Goal: Complete application form

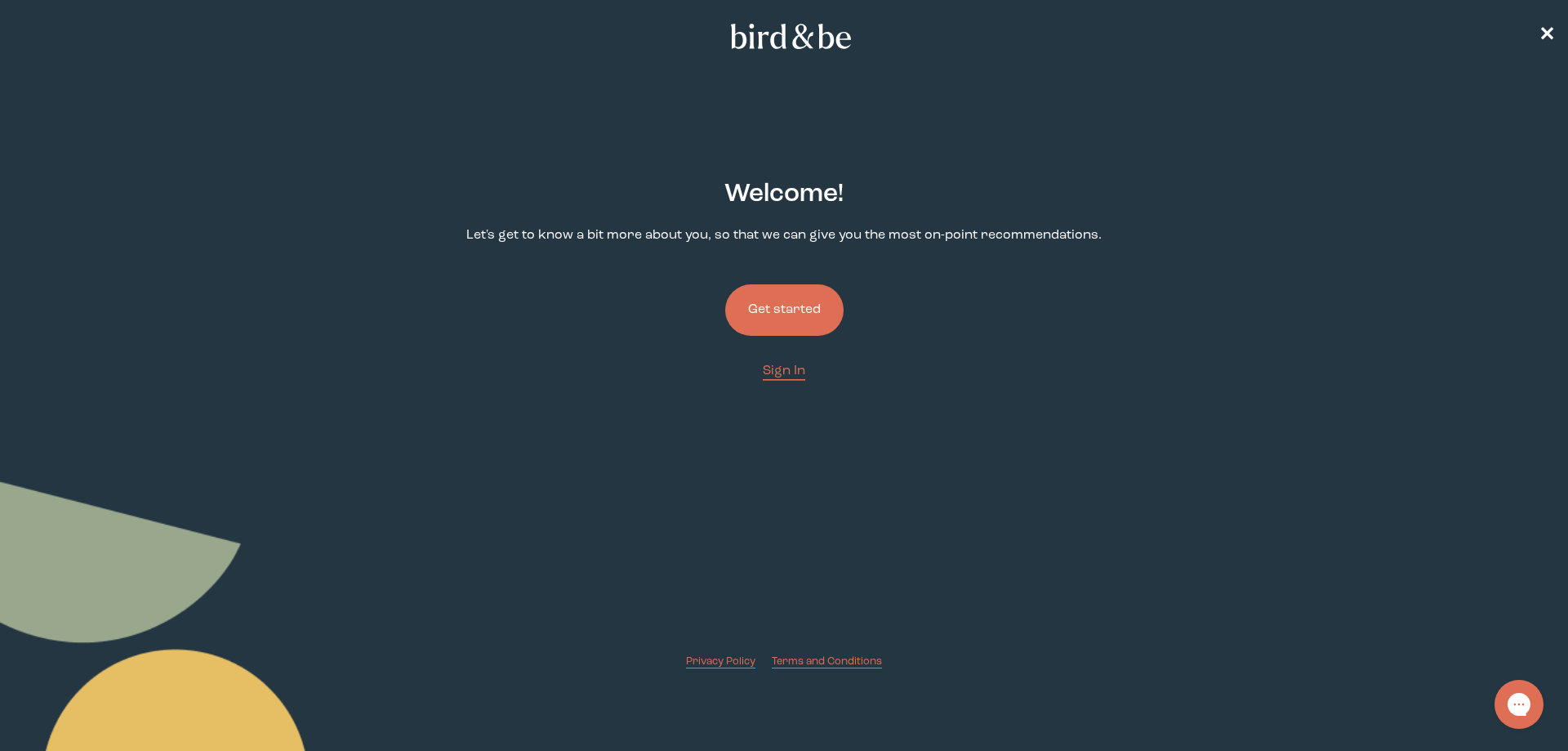
click at [772, 311] on button "Get started" at bounding box center [784, 310] width 119 height 52
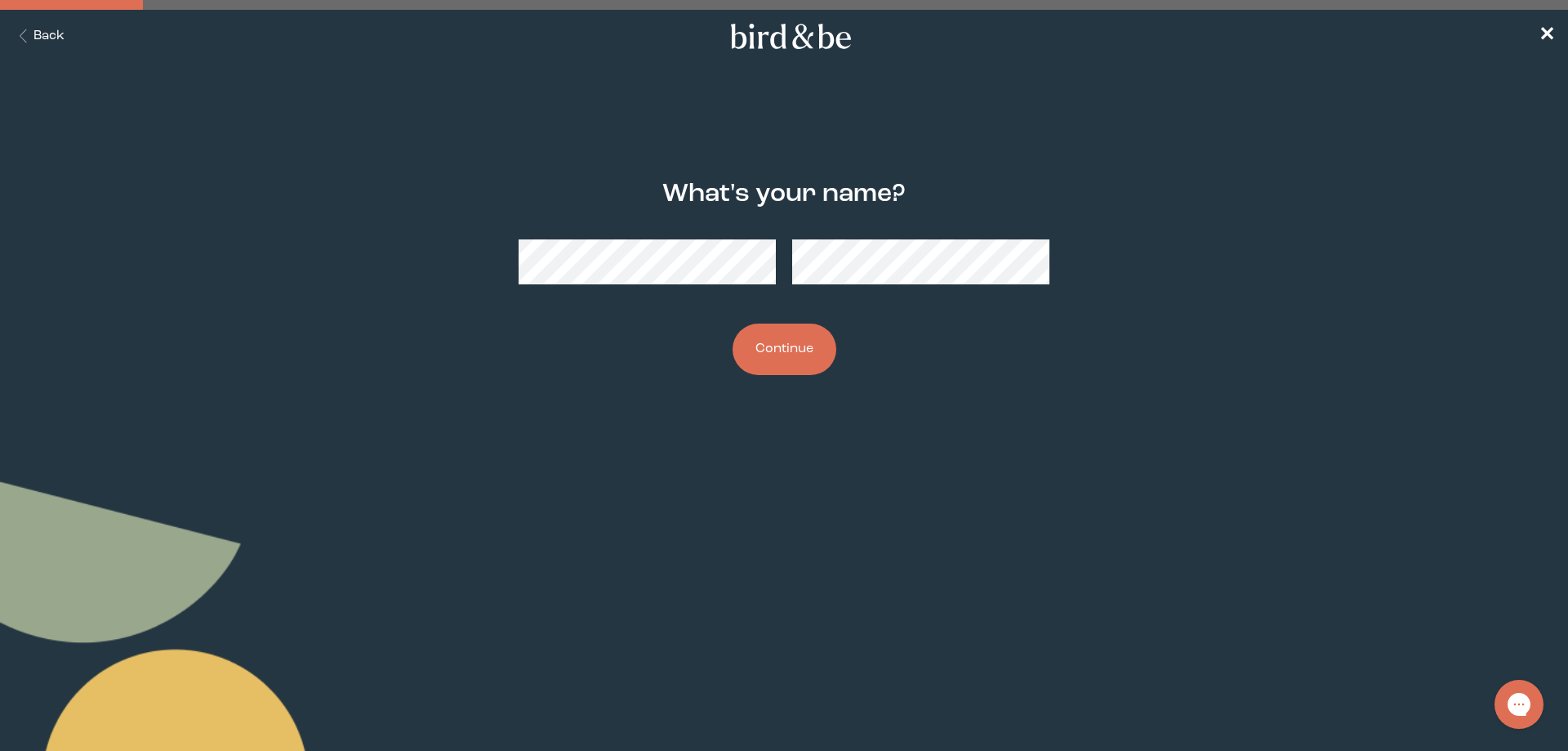
click at [751, 286] on div at bounding box center [784, 262] width 531 height 71
click at [733, 323] on button "Continue" at bounding box center [784, 349] width 104 height 52
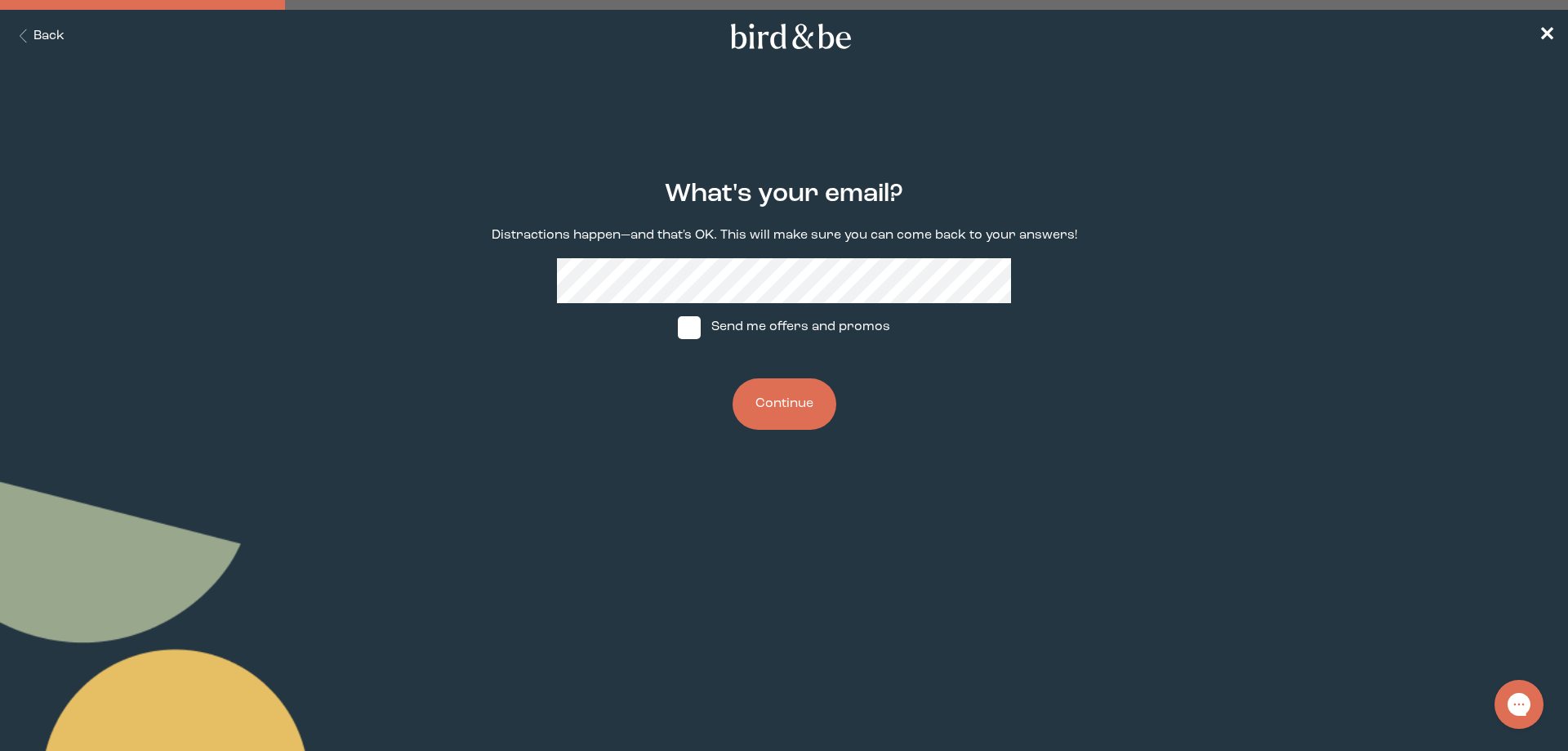
click at [733, 379] on button "Continue" at bounding box center [784, 404] width 104 height 52
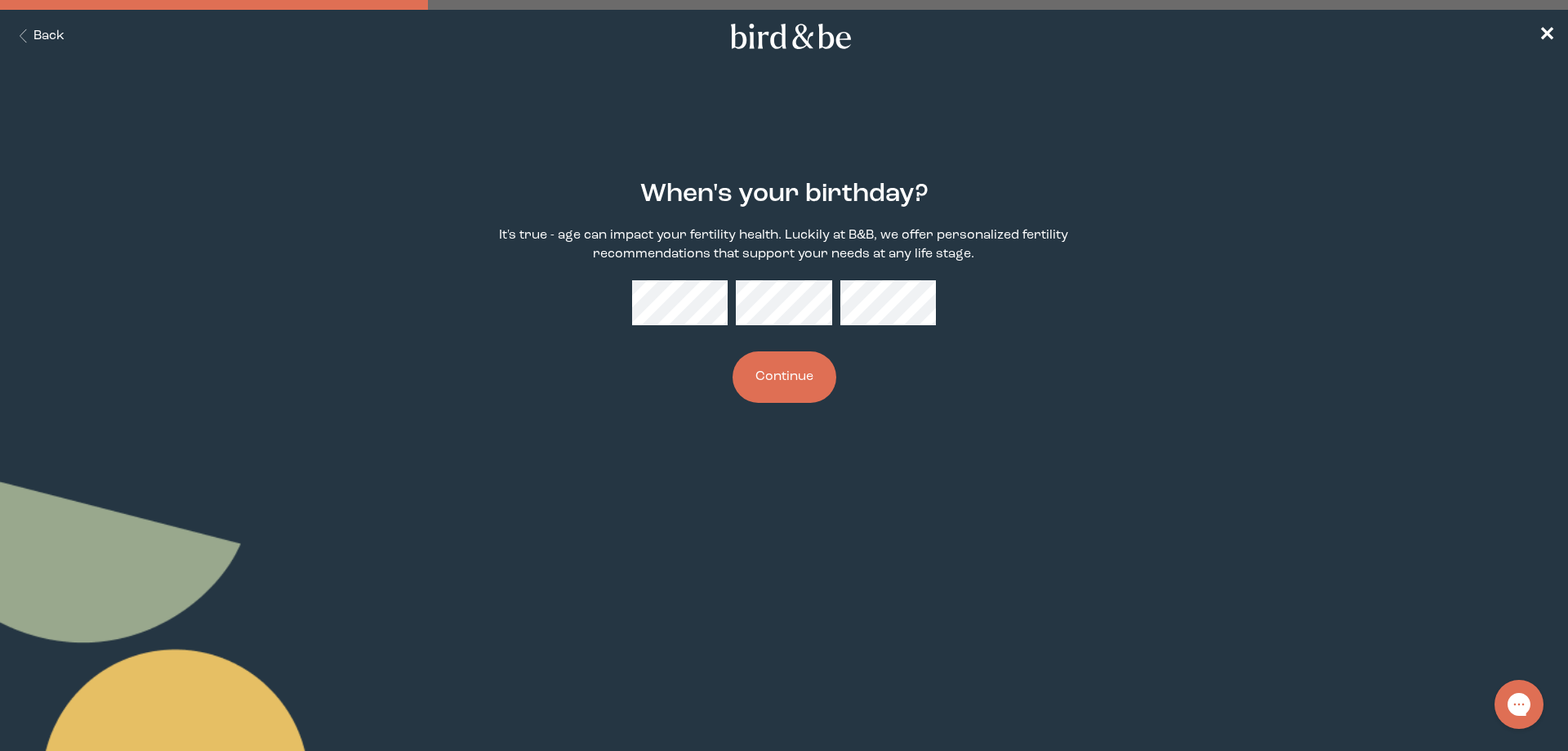
click at [790, 355] on button "Continue" at bounding box center [784, 377] width 104 height 52
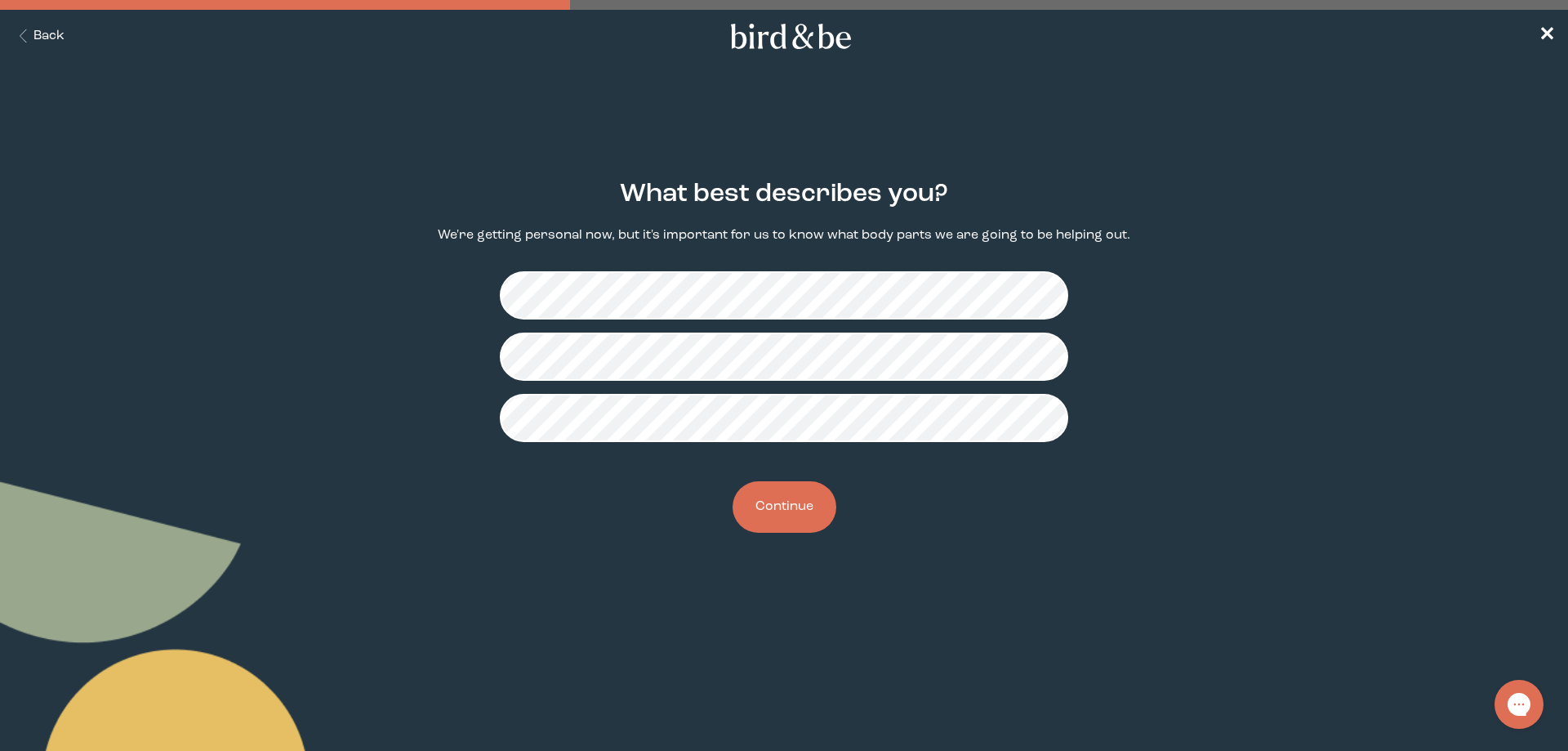
click at [784, 506] on button "Continue" at bounding box center [784, 507] width 104 height 52
click at [767, 499] on button "Continue" at bounding box center [784, 507] width 104 height 52
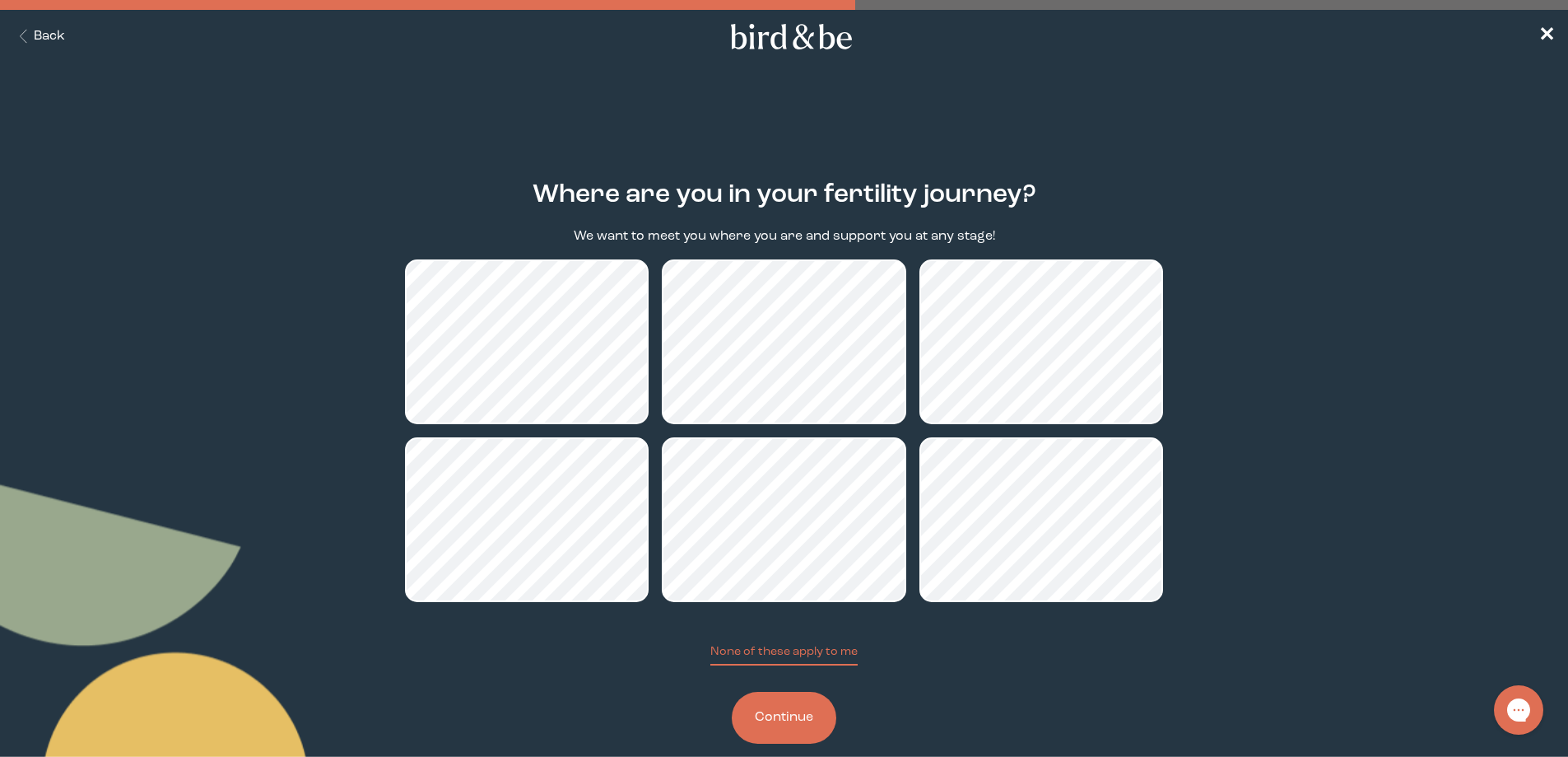
click at [797, 711] on button "Continue" at bounding box center [784, 718] width 105 height 52
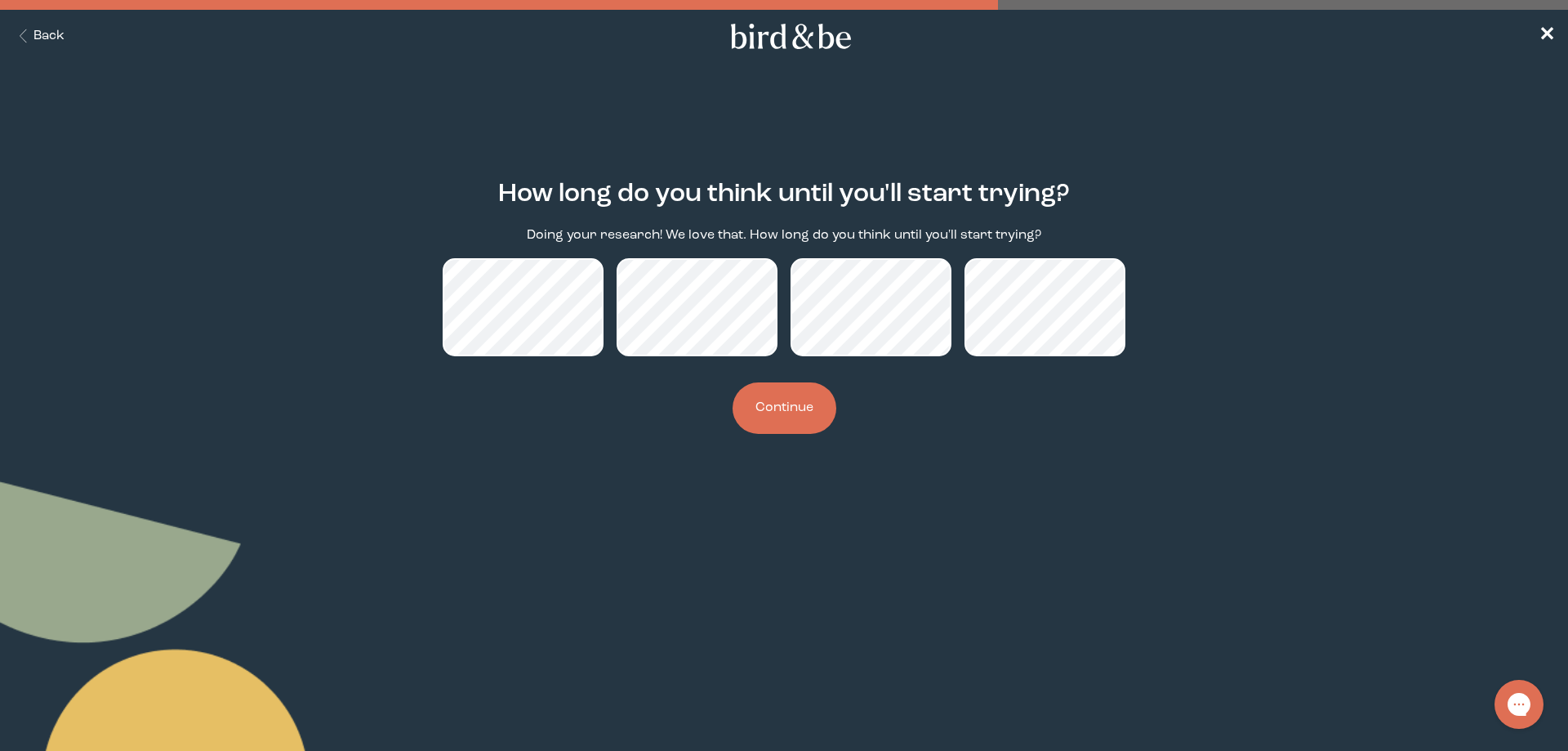
click at [763, 403] on button "Continue" at bounding box center [784, 408] width 104 height 52
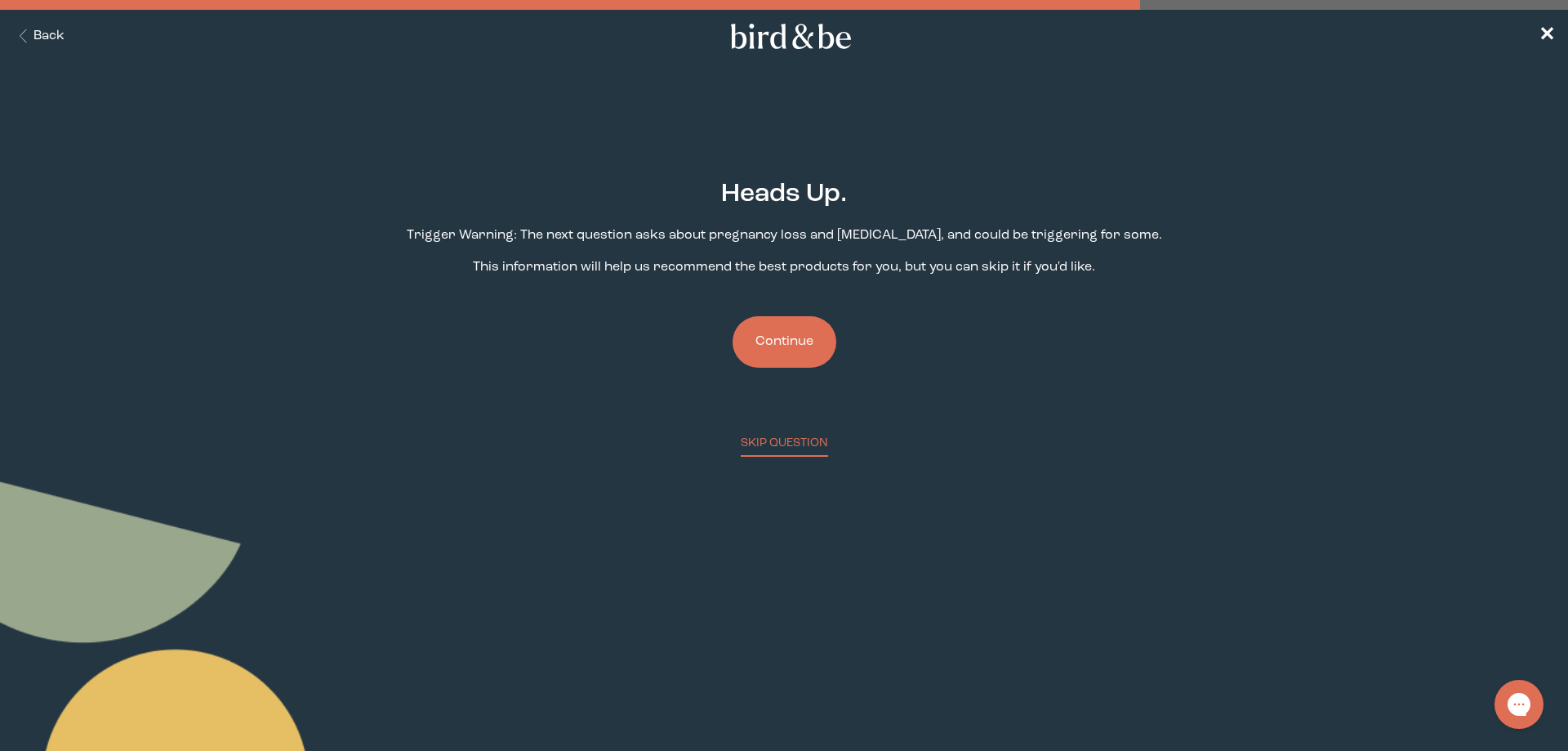
click at [789, 348] on button "Continue" at bounding box center [784, 342] width 104 height 52
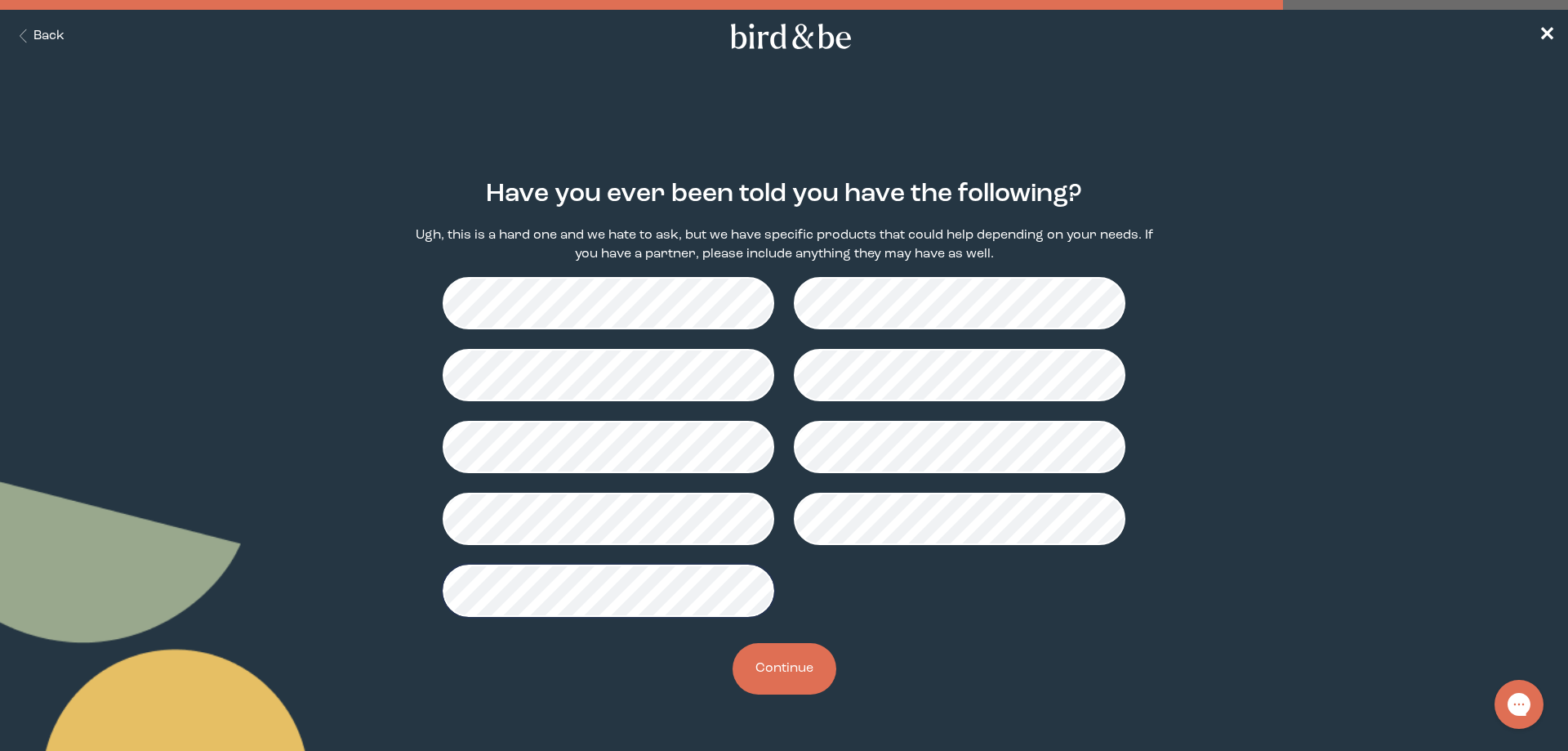
click at [735, 656] on div "Have you ever been told you have the following? Ugh, this is a hard one and we …" at bounding box center [784, 437] width 758 height 567
click at [767, 672] on button "Continue" at bounding box center [784, 668] width 104 height 52
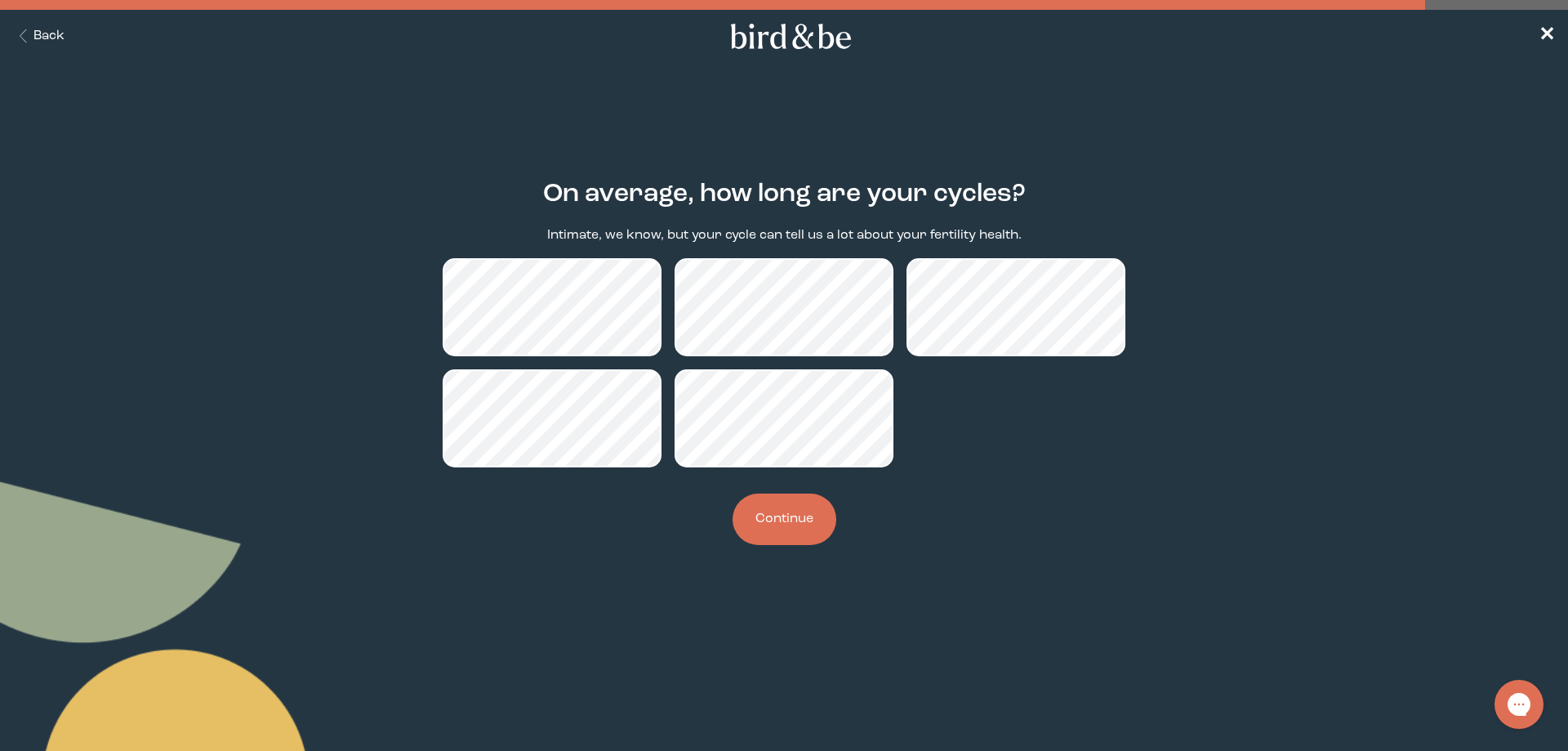
click at [794, 524] on button "Continue" at bounding box center [784, 520] width 104 height 52
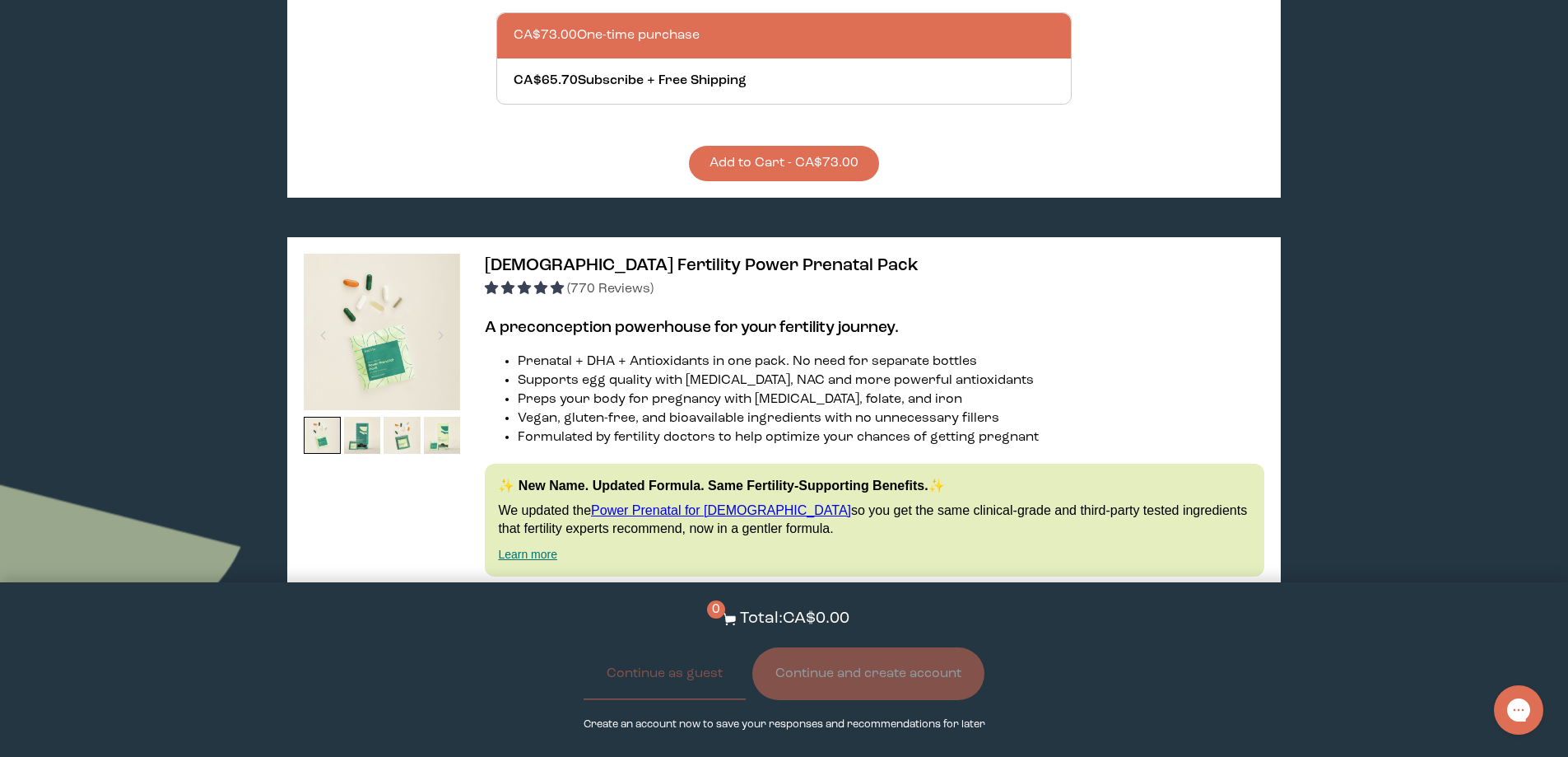
scroll to position [2965, 0]
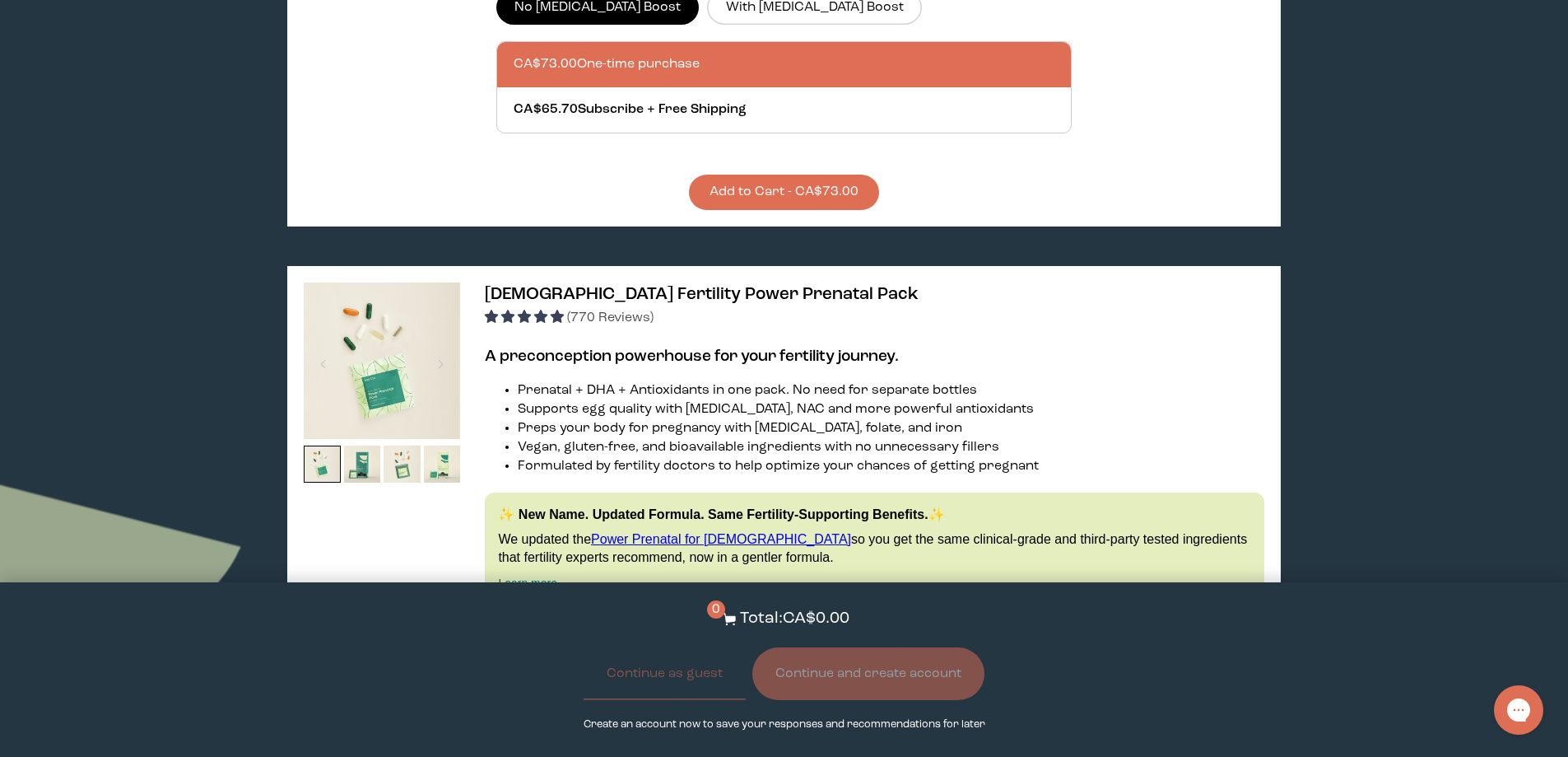
click at [598, 286] on span "[DEMOGRAPHIC_DATA] Fertility Power Prenatal Pack" at bounding box center [701, 295] width 433 height 17
click at [394, 303] on img at bounding box center [381, 361] width 156 height 156
click at [428, 382] on img at bounding box center [381, 361] width 156 height 156
click at [597, 286] on span "[DEMOGRAPHIC_DATA] Fertility Power Prenatal Pack" at bounding box center [701, 295] width 433 height 17
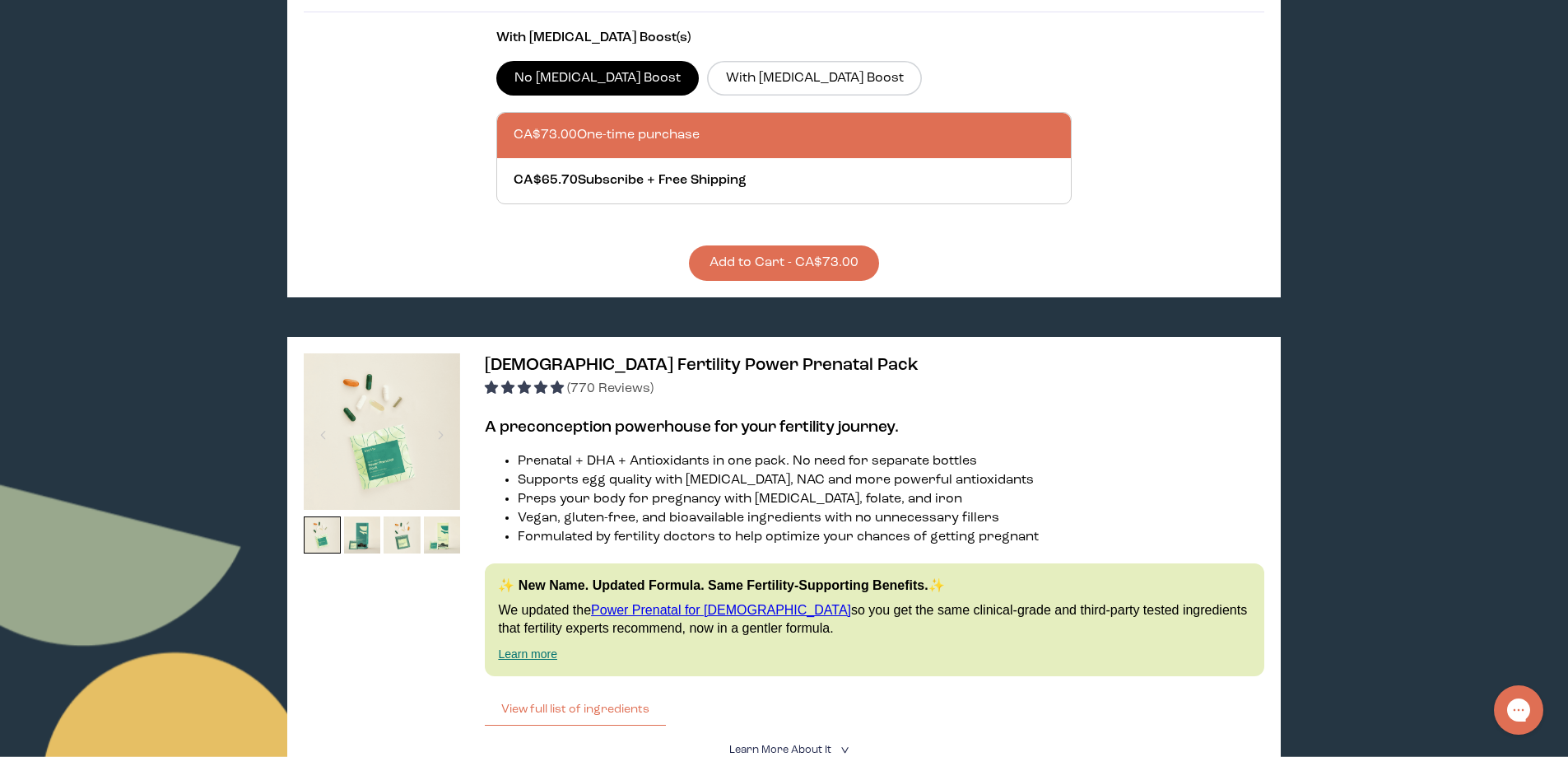
scroll to position [0, 0]
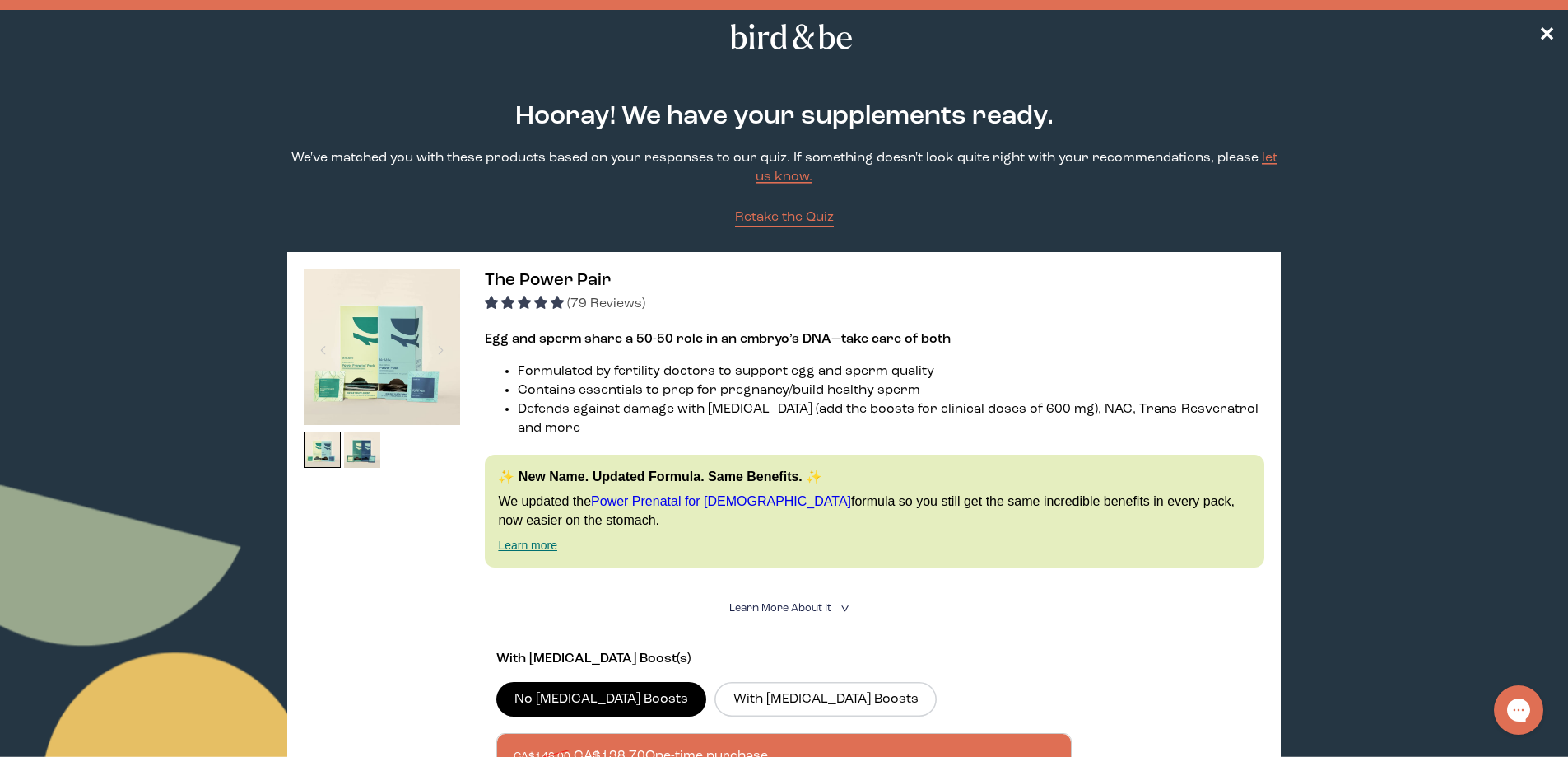
drag, startPoint x: 1350, startPoint y: 44, endPoint x: 1351, endPoint y: 9, distance: 35.0
click at [1544, 27] on nav "✕" at bounding box center [784, 36] width 1568 height 53
click at [1544, 35] on span "✕" at bounding box center [1546, 36] width 16 height 20
